Goal: Understand process/instructions

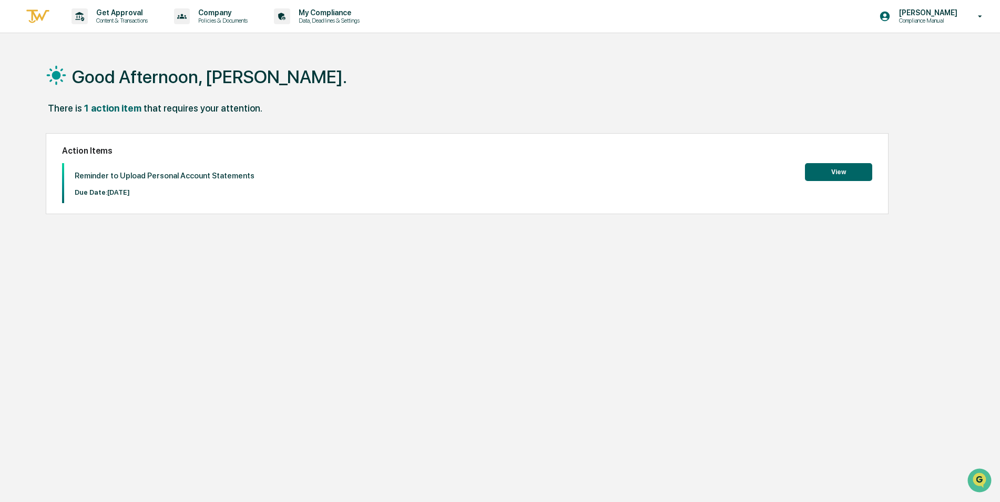
click at [855, 169] on button "View" at bounding box center [838, 172] width 67 height 18
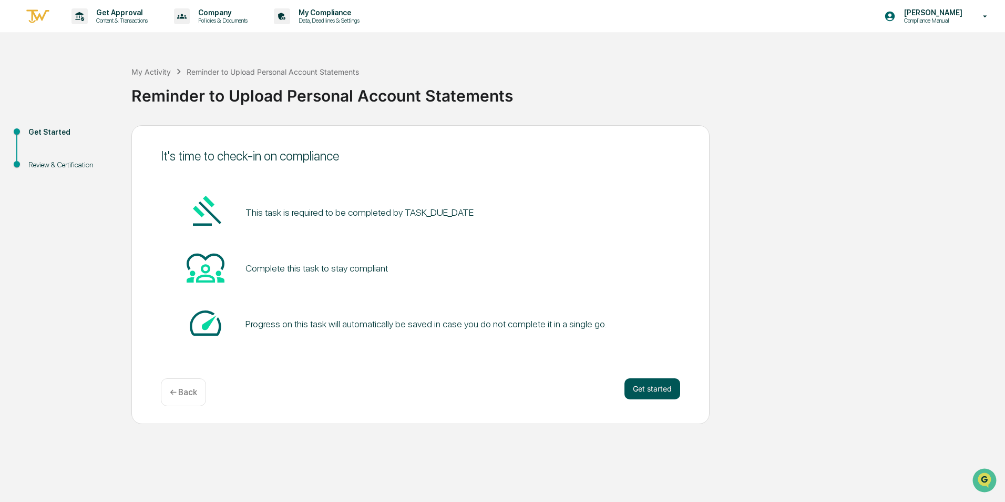
click at [641, 391] on button "Get started" at bounding box center [653, 388] width 56 height 21
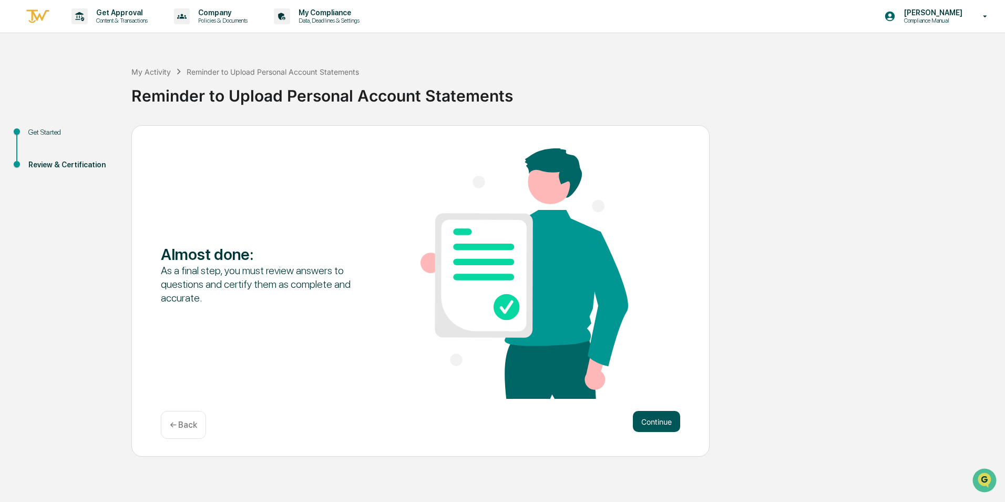
click at [660, 420] on button "Continue" at bounding box center [656, 421] width 47 height 21
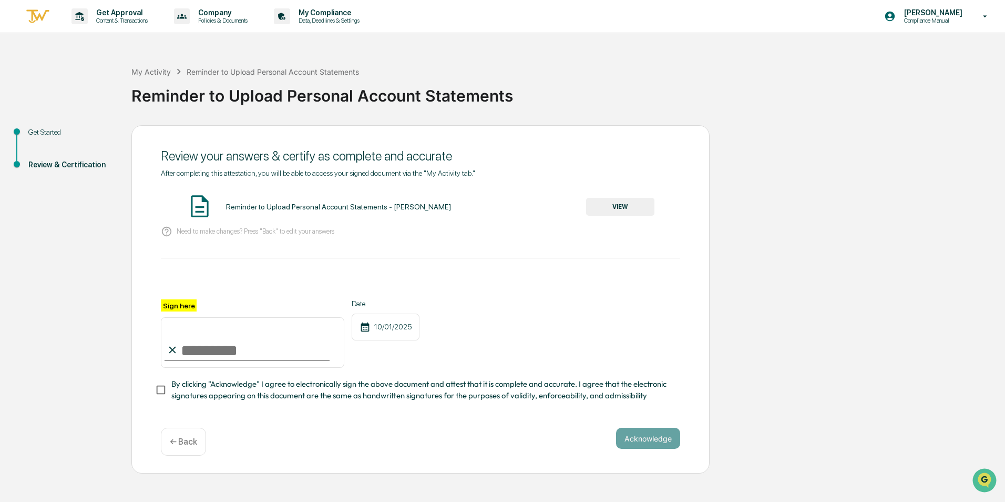
click at [619, 208] on button "VIEW" at bounding box center [620, 207] width 68 height 18
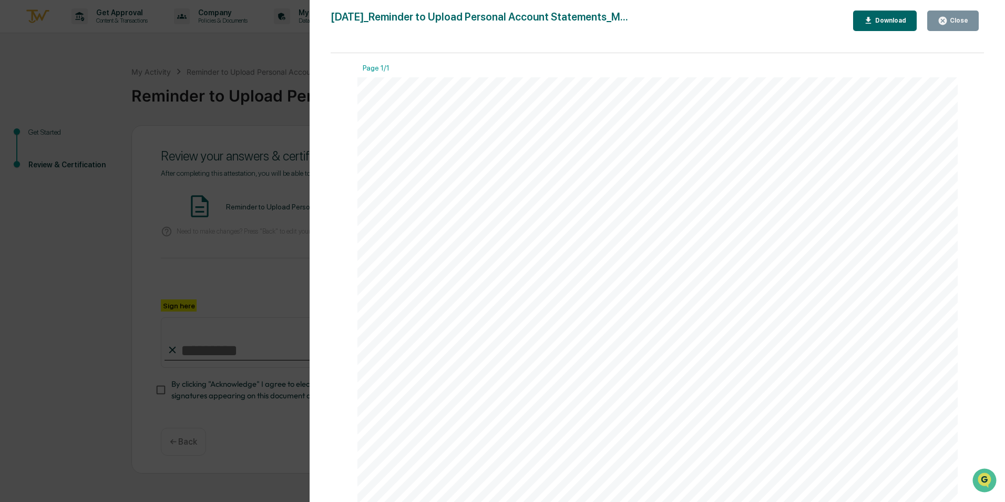
click at [958, 20] on div "Close" at bounding box center [958, 20] width 21 height 7
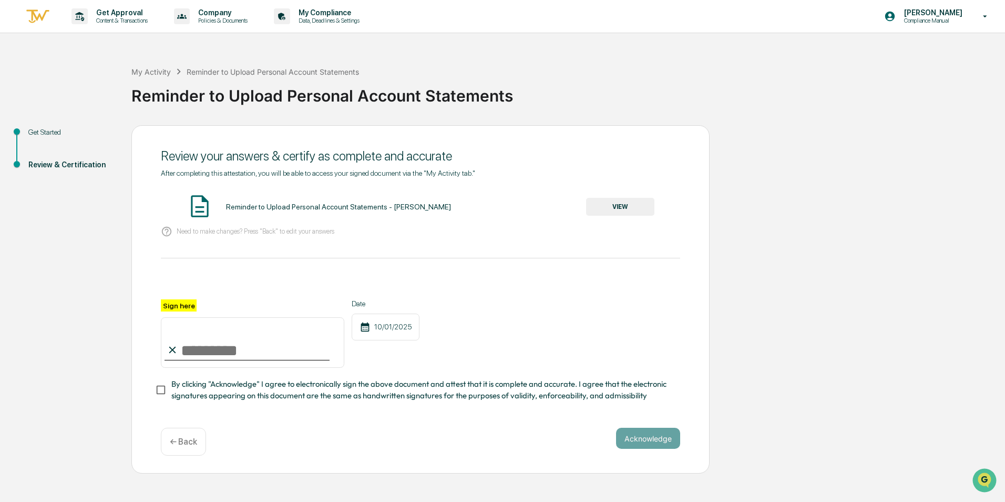
click at [194, 445] on p "← Back" at bounding box center [183, 441] width 27 height 10
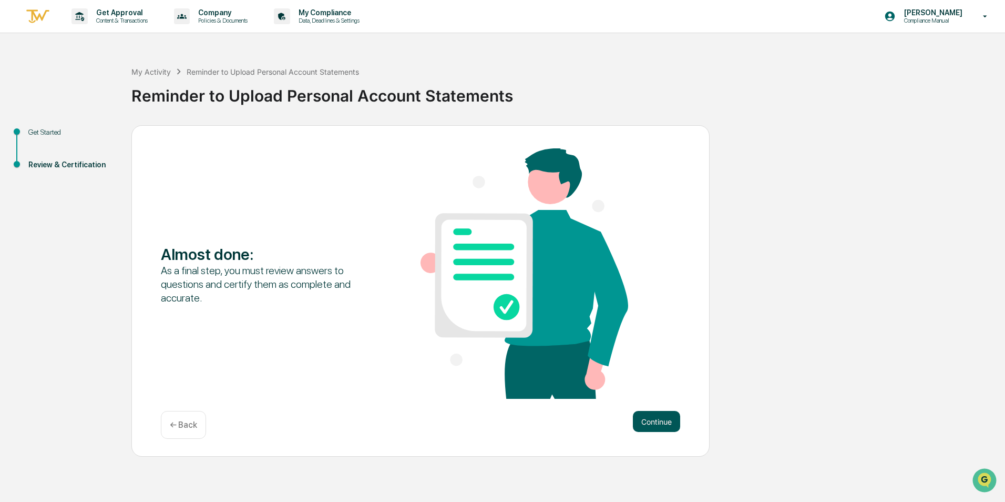
click at [660, 424] on button "Continue" at bounding box center [656, 421] width 47 height 21
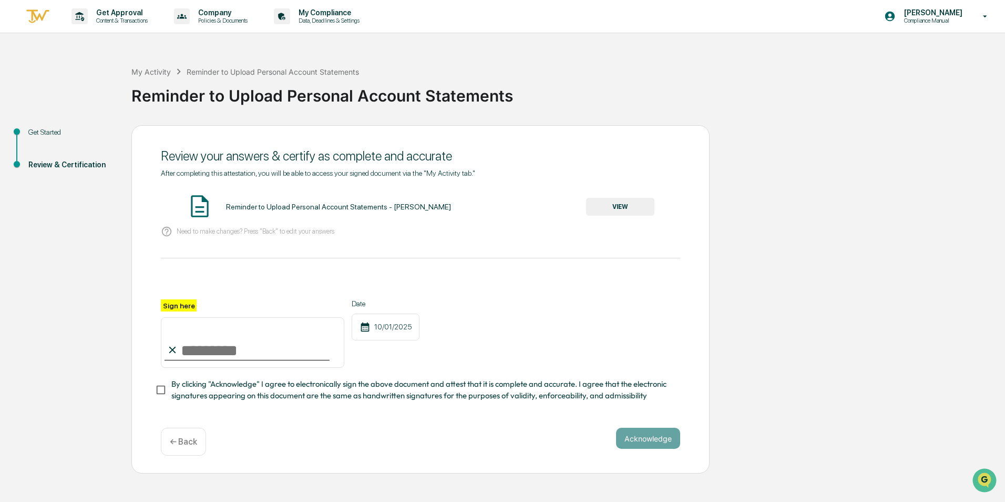
click at [621, 211] on button "VIEW" at bounding box center [620, 207] width 68 height 18
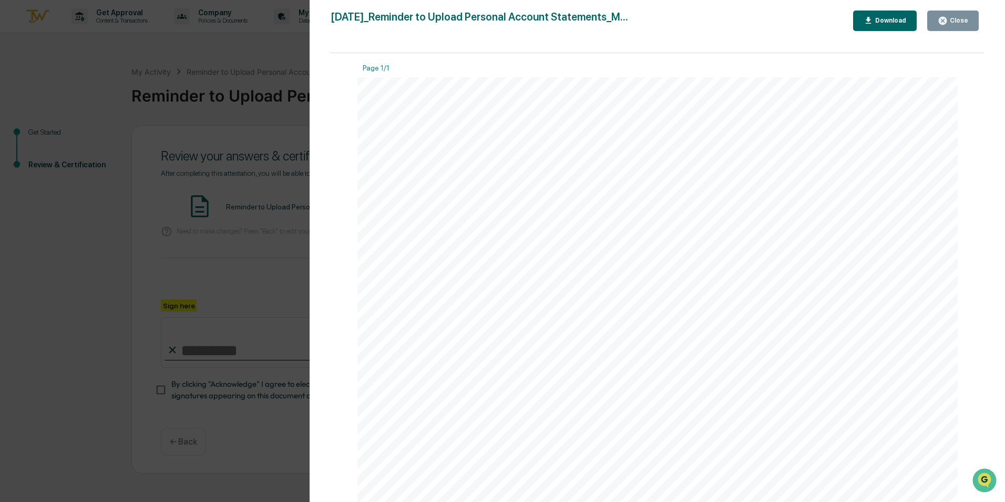
click at [872, 18] on icon "button" at bounding box center [869, 21] width 10 height 10
click at [957, 18] on div "Close" at bounding box center [958, 20] width 21 height 7
